Goal: Find specific page/section: Find specific page/section

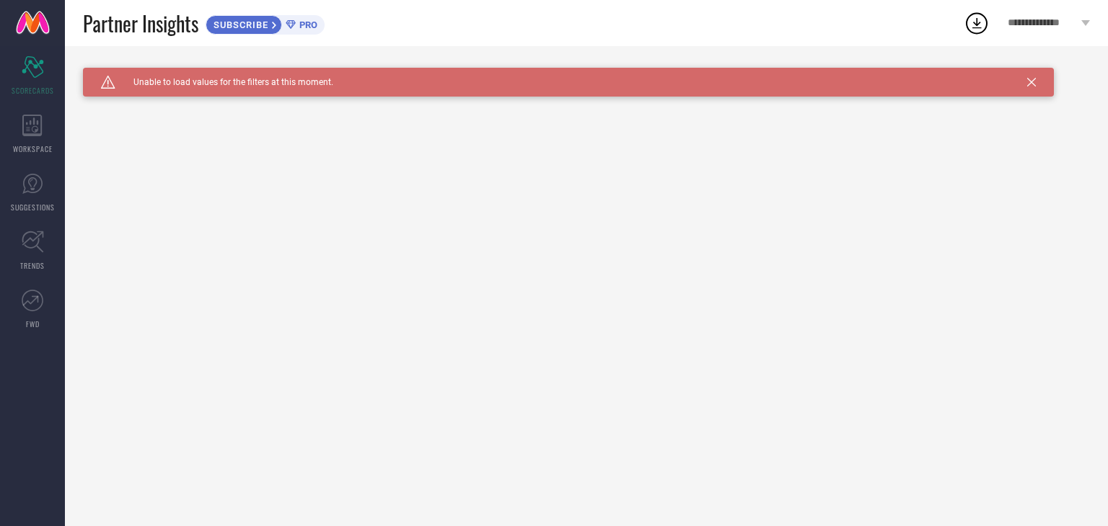
click at [1024, 86] on div "Caution Created with Sketch. Unable to load values for the filters at this mome…" at bounding box center [568, 82] width 971 height 29
click at [1030, 80] on icon at bounding box center [1031, 82] width 9 height 9
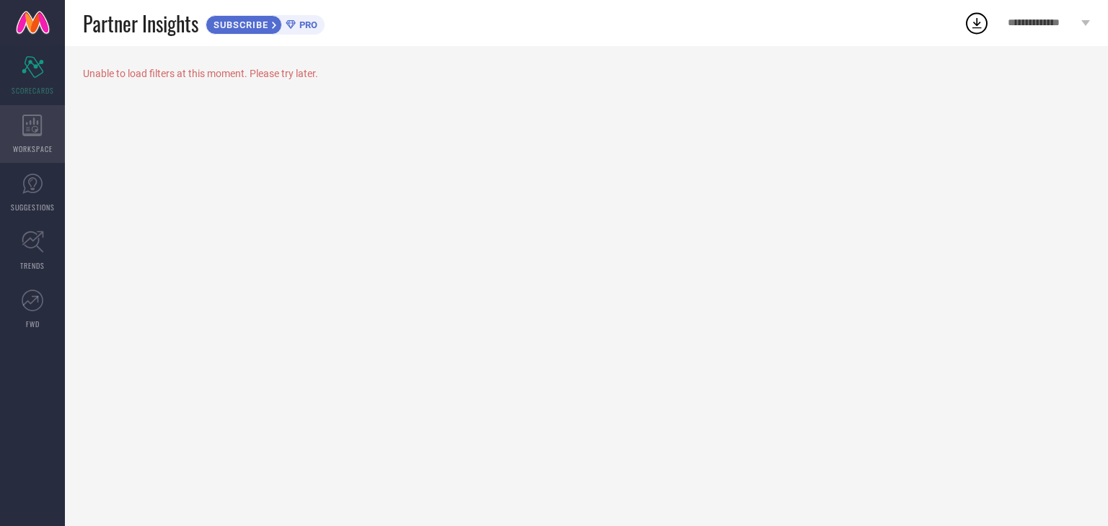
click at [30, 132] on icon at bounding box center [32, 126] width 20 height 22
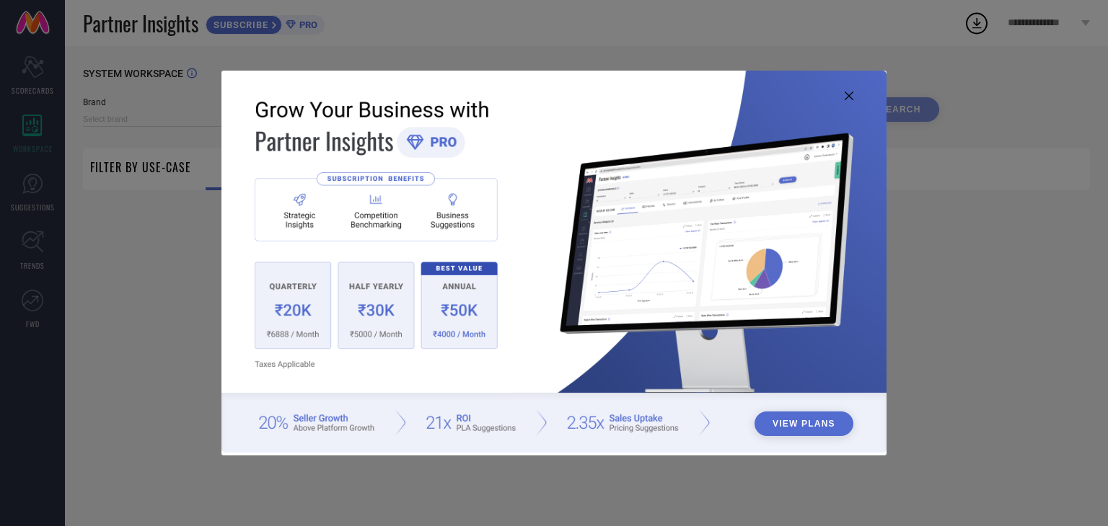
type input "1 STOP FASHION"
type input "All"
click at [847, 98] on icon at bounding box center [848, 96] width 9 height 9
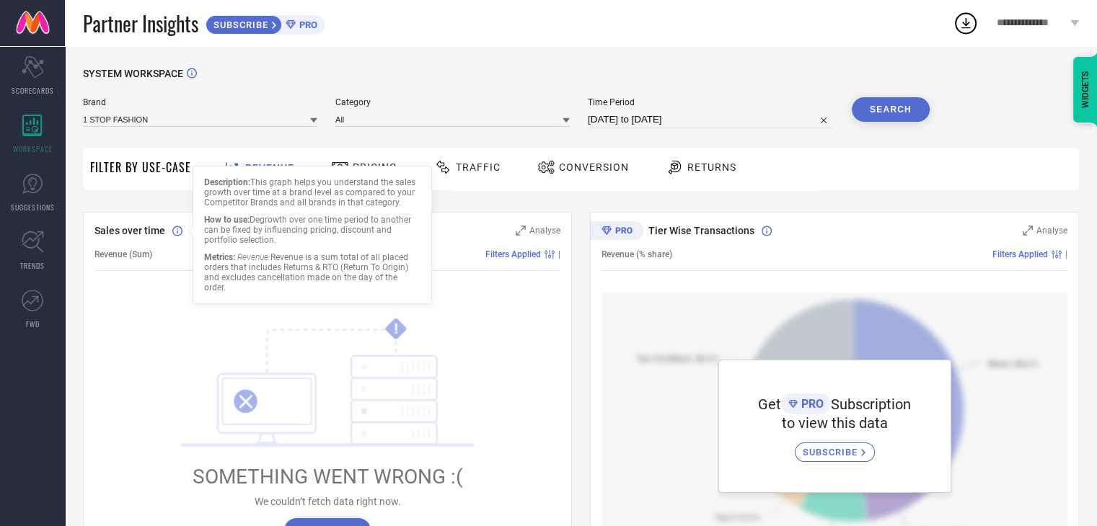
scroll to position [72, 0]
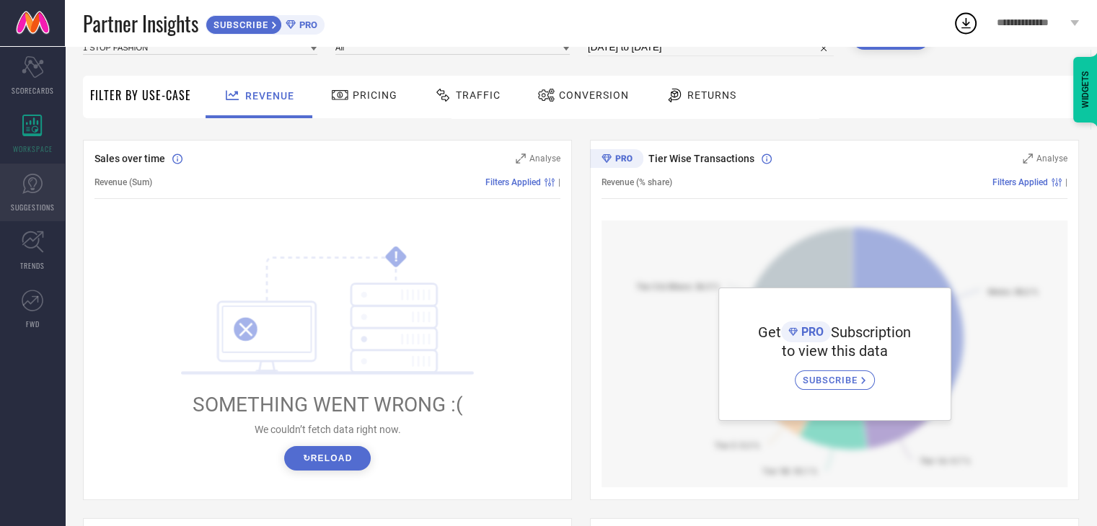
click at [35, 207] on span "SUGGESTIONS" at bounding box center [33, 207] width 44 height 11
